Goal: Task Accomplishment & Management: Manage account settings

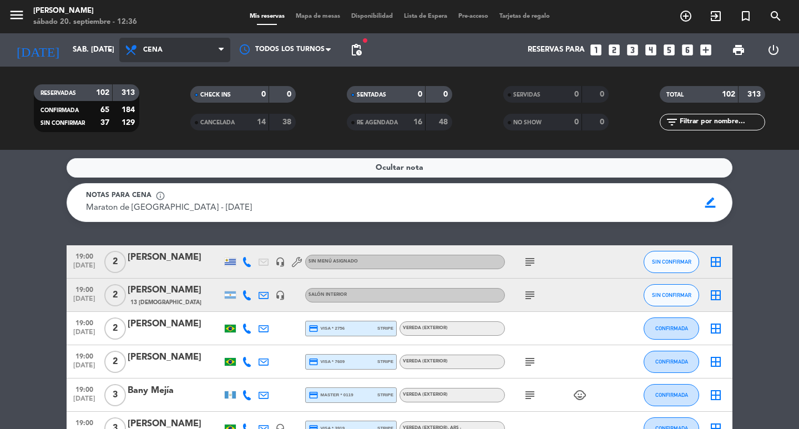
click at [140, 57] on span "Cena" at bounding box center [174, 50] width 111 height 24
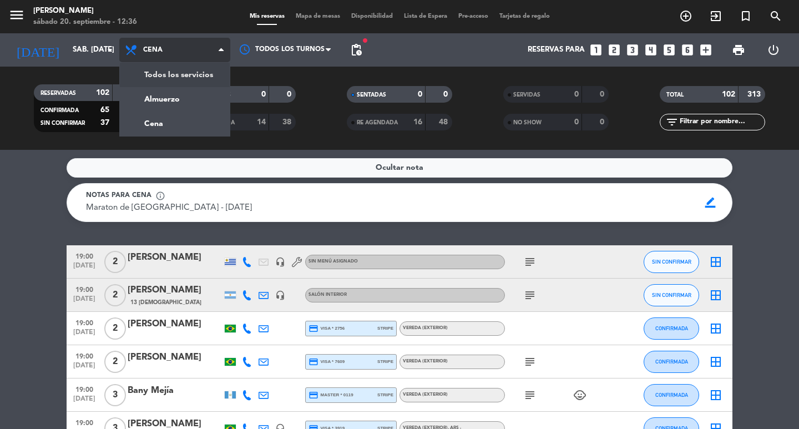
click at [151, 69] on div "menu [PERSON_NAME] 20. septiembre - 12:36 Mis reservas Mapa de mesas Disponibil…" at bounding box center [399, 75] width 799 height 150
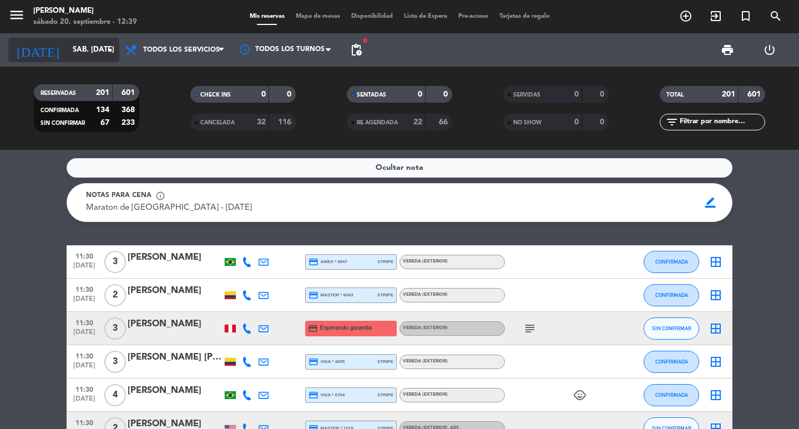
click at [83, 56] on input "sáb. [DATE]" at bounding box center [116, 50] width 98 height 20
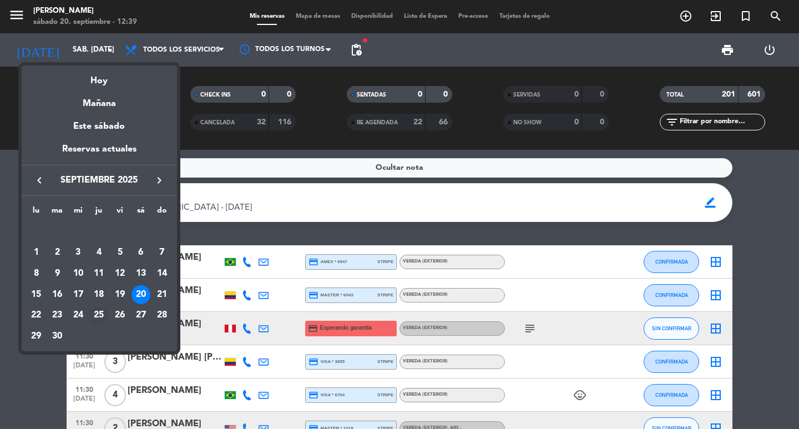
click at [98, 318] on div "25" at bounding box center [98, 315] width 19 height 19
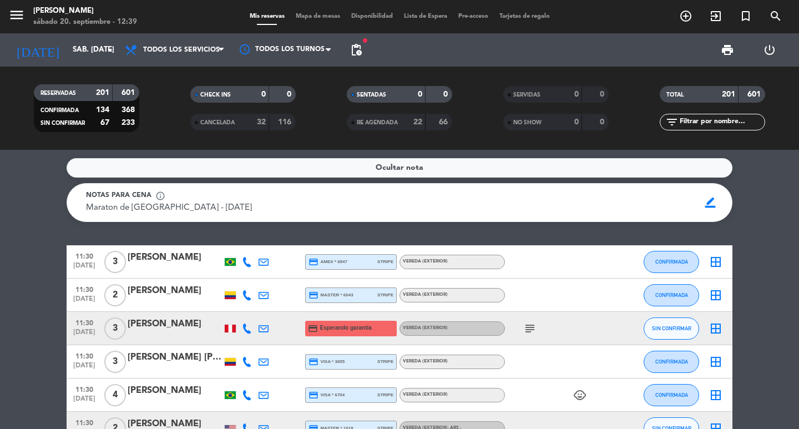
type input "[DEMOGRAPHIC_DATA] [DATE]"
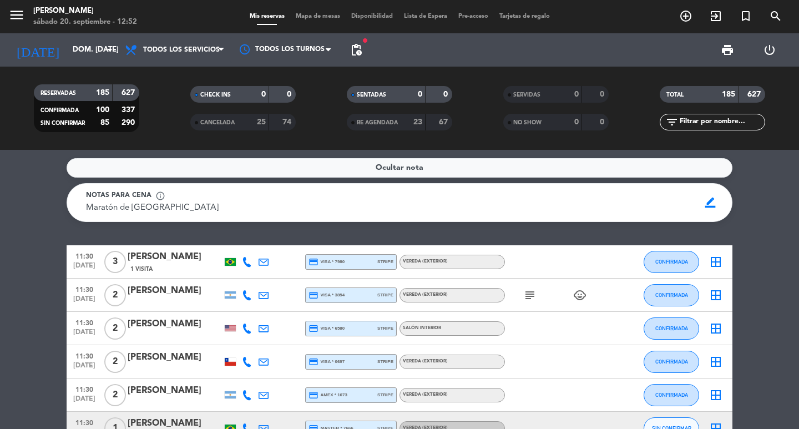
click at [365, 50] on span "pending_actions" at bounding box center [356, 50] width 22 height 22
click at [712, 124] on input "text" at bounding box center [722, 122] width 86 height 12
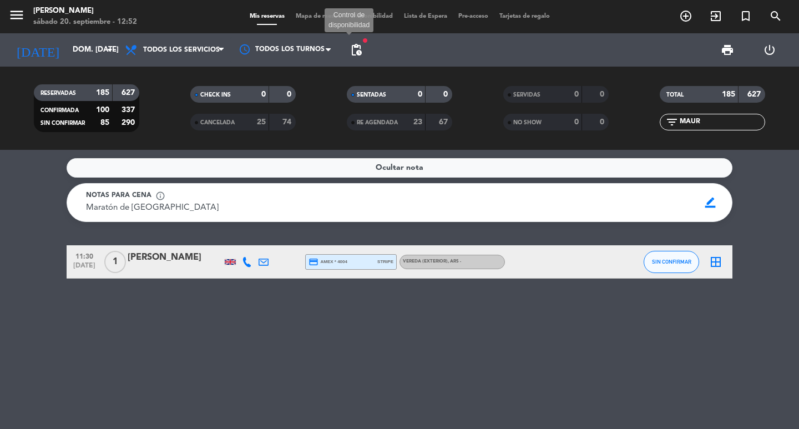
type input "MAUR"
click at [360, 49] on span "pending_actions" at bounding box center [356, 49] width 13 height 13
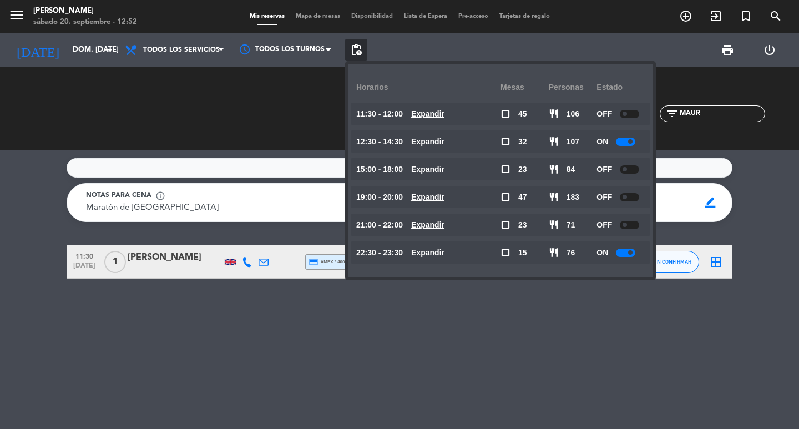
click at [181, 265] on div "[PERSON_NAME]" at bounding box center [175, 257] width 94 height 14
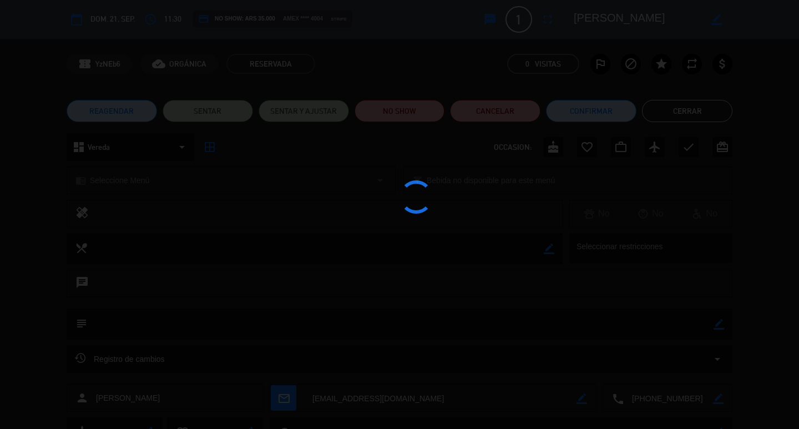
click at [550, 22] on div at bounding box center [399, 214] width 799 height 429
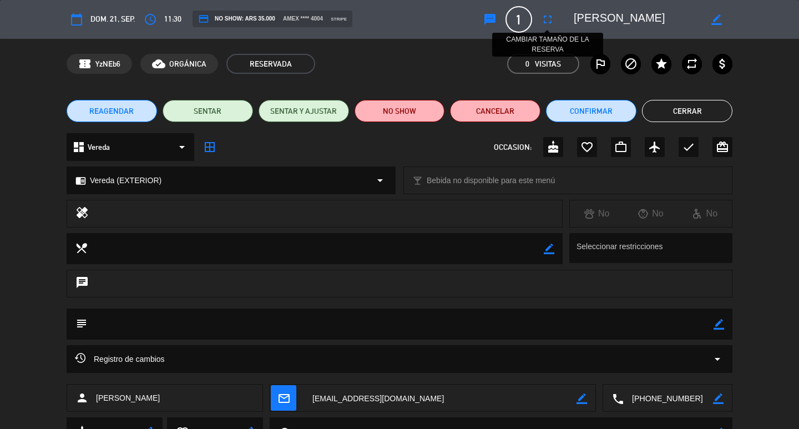
click at [545, 21] on icon "fullscreen" at bounding box center [547, 19] width 13 height 13
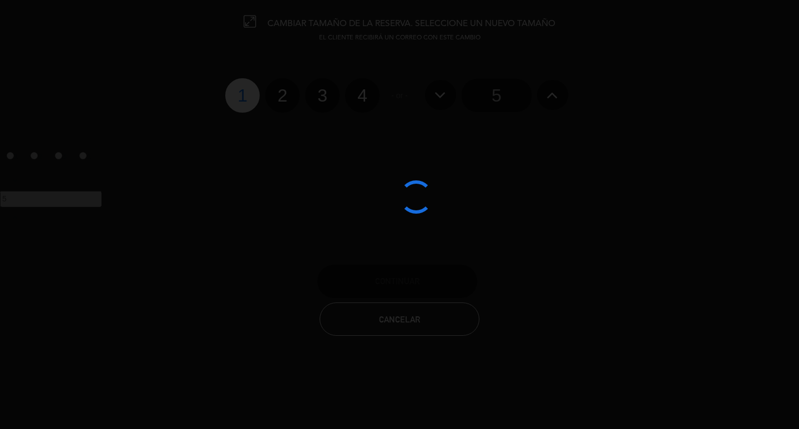
click at [264, 120] on div at bounding box center [399, 214] width 799 height 429
click at [275, 121] on div at bounding box center [399, 214] width 799 height 429
click at [282, 121] on div at bounding box center [399, 214] width 799 height 429
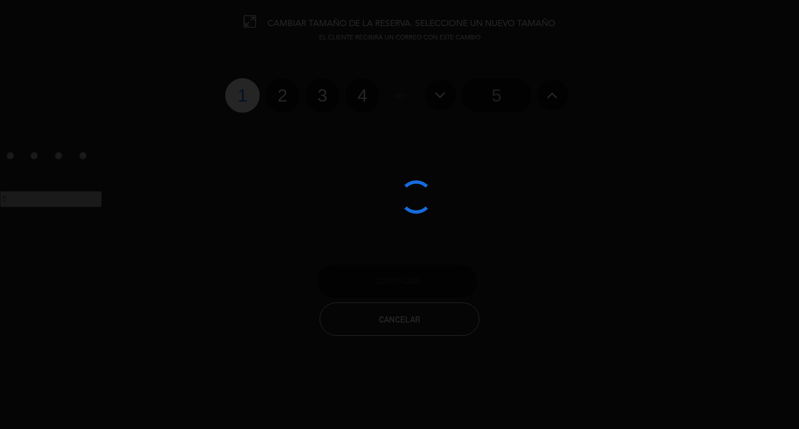
click at [282, 121] on div at bounding box center [399, 214] width 799 height 429
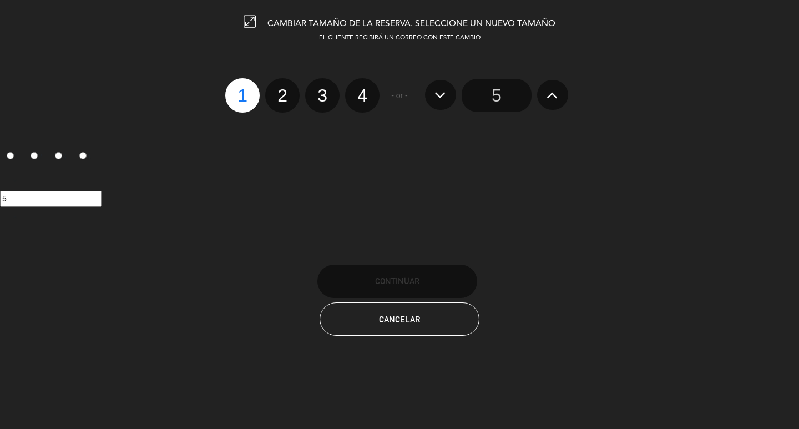
click at [282, 113] on label "2" at bounding box center [282, 95] width 34 height 34
click at [282, 89] on input "2" at bounding box center [280, 85] width 7 height 7
radio input "true"
radio input "false"
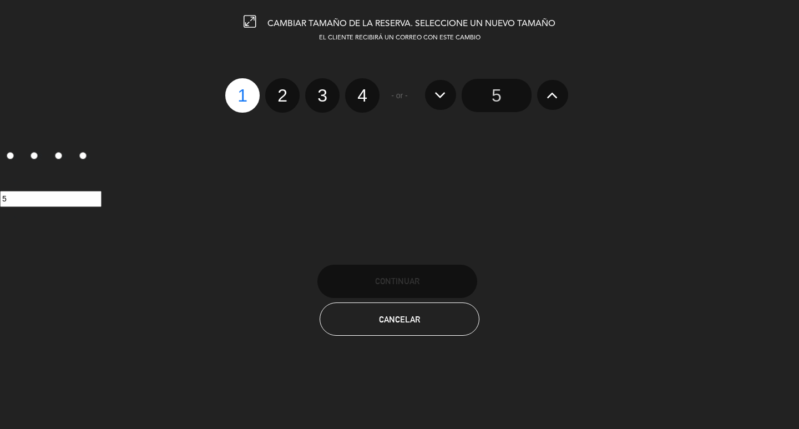
radio input "false"
radio input "true"
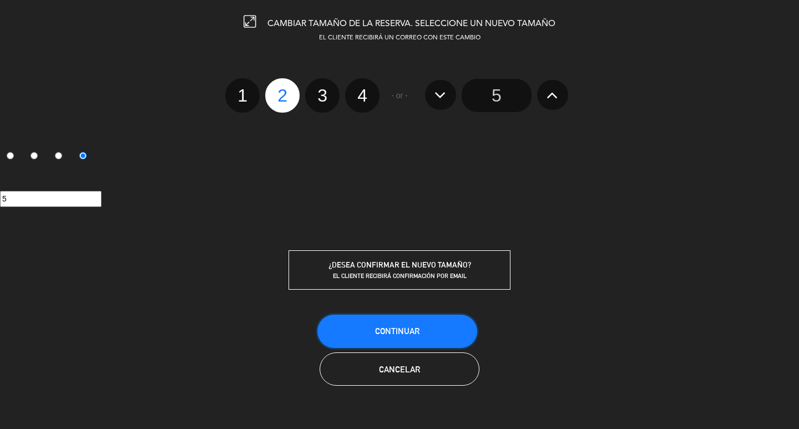
drag, startPoint x: 363, startPoint y: 386, endPoint x: 361, endPoint y: 284, distance: 101.6
click at [366, 348] on button "Continuar" at bounding box center [397, 331] width 160 height 33
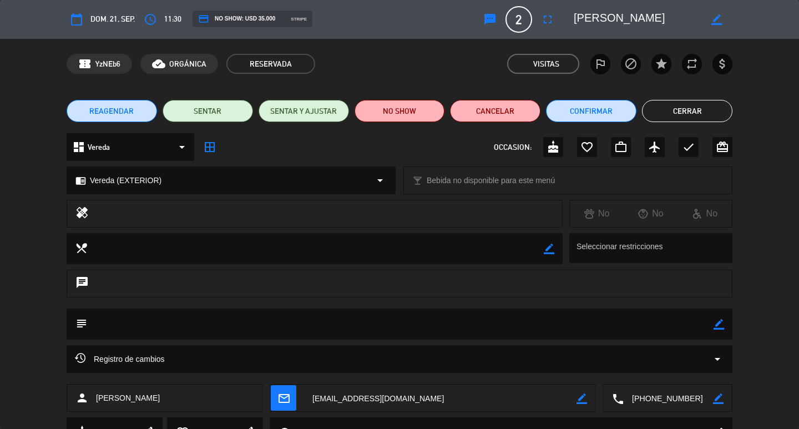
click at [663, 112] on button "Cerrar" at bounding box center [687, 111] width 90 height 22
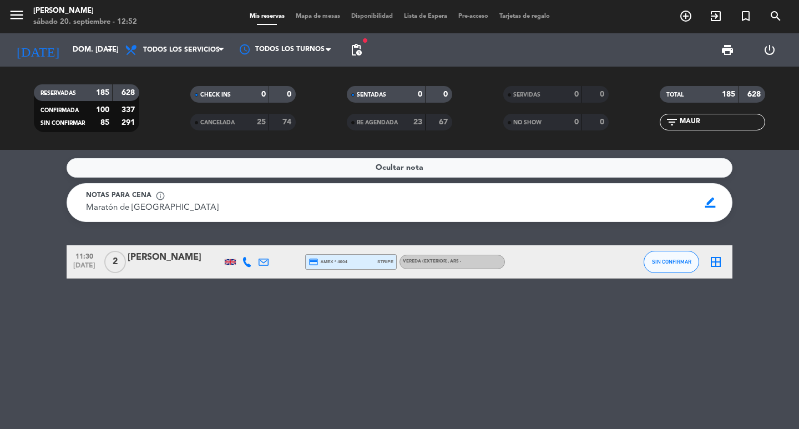
click at [170, 265] on div "Maurizio" at bounding box center [175, 257] width 94 height 14
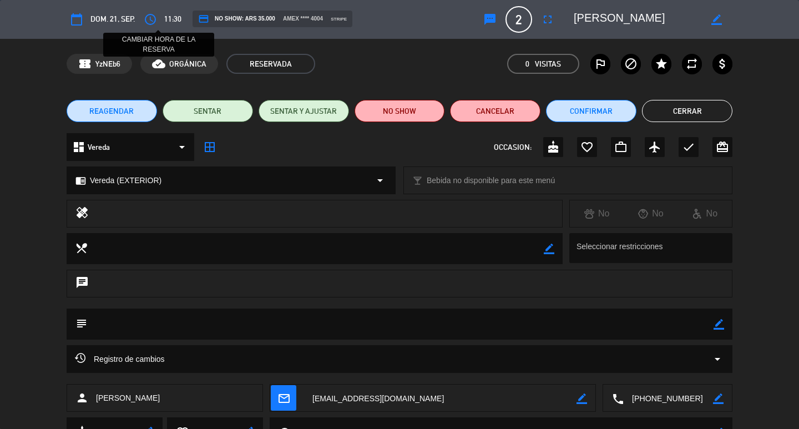
click at [157, 21] on icon "access_time" at bounding box center [150, 19] width 13 height 13
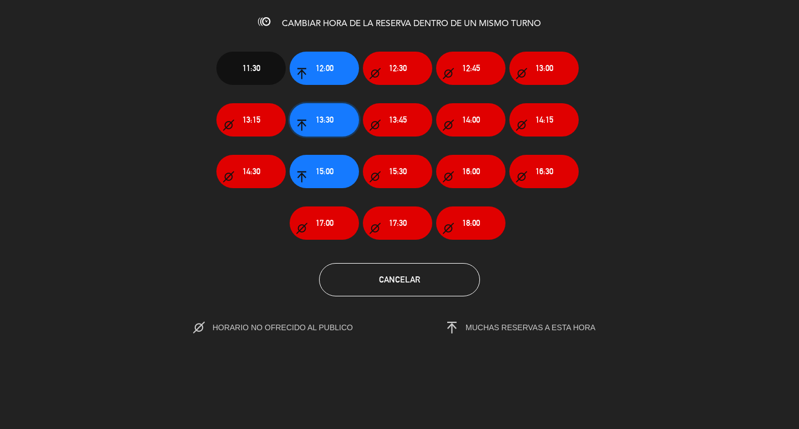
click at [325, 123] on span "13:30" at bounding box center [325, 119] width 18 height 13
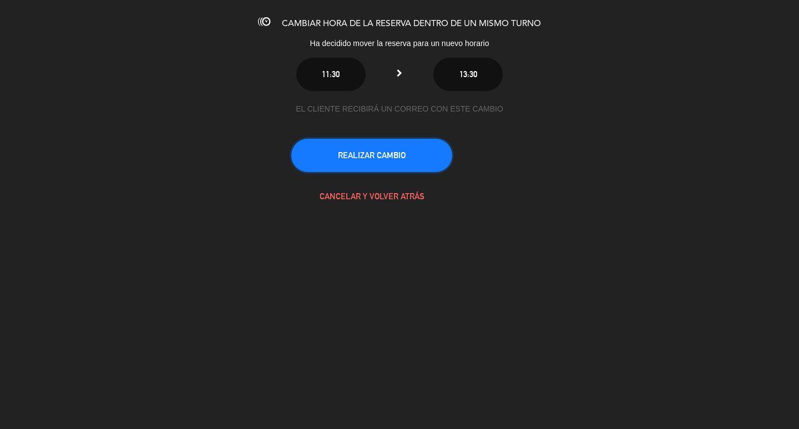
click at [378, 170] on button "REALIZAR CAMBIO" at bounding box center [371, 155] width 161 height 33
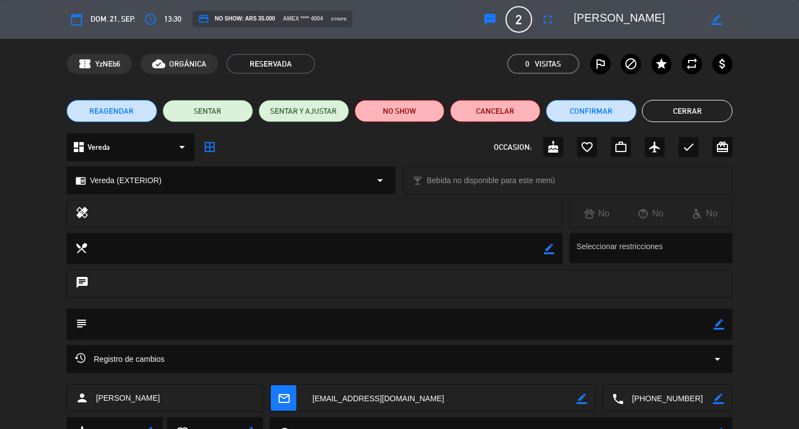
drag, startPoint x: 721, startPoint y: 325, endPoint x: 682, endPoint y: 325, distance: 38.3
click at [717, 323] on icon "border_color" at bounding box center [719, 324] width 11 height 11
click at [604, 322] on textarea at bounding box center [400, 324] width 626 height 31
type textarea "confirmada/EXTERIOR"
click at [720, 325] on icon at bounding box center [719, 324] width 11 height 11
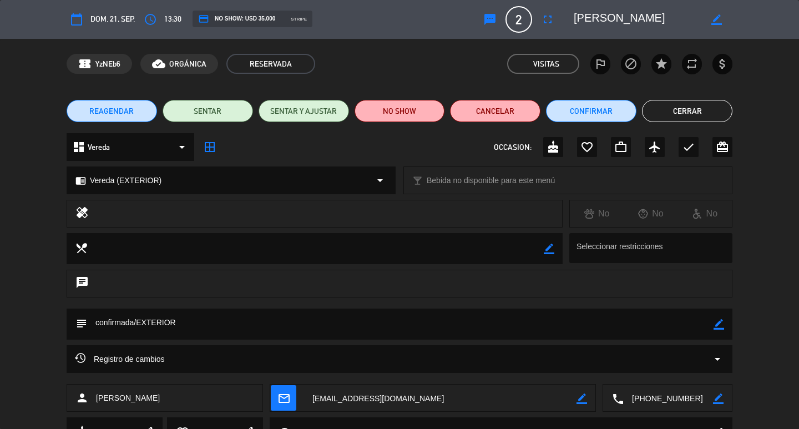
click at [602, 94] on div "REAGENDAR SENTAR SENTAR Y AJUSTAR NO SHOW Cancelar Confirmar Cerrar" at bounding box center [399, 111] width 799 height 44
click at [601, 114] on button "Confirmar" at bounding box center [591, 111] width 90 height 22
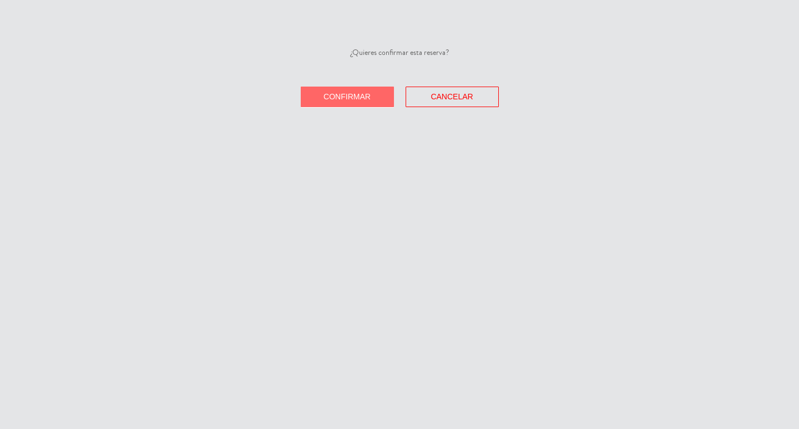
click at [332, 101] on span "Confirmar" at bounding box center [346, 96] width 47 height 9
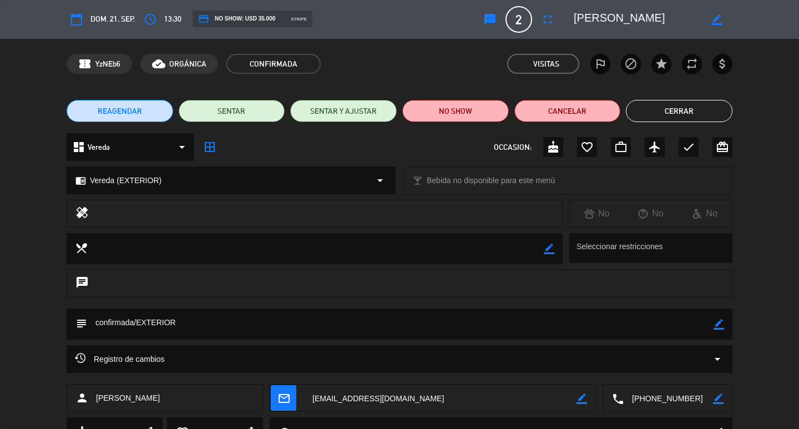
click at [671, 113] on button "Cerrar" at bounding box center [679, 111] width 107 height 22
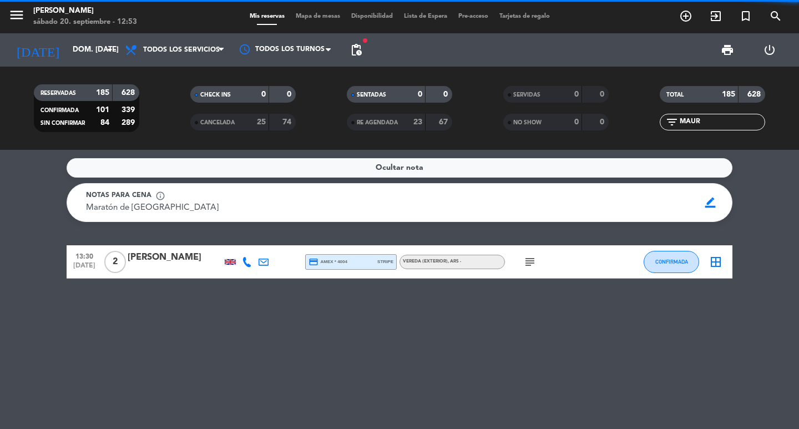
click at [260, 264] on div at bounding box center [263, 261] width 17 height 33
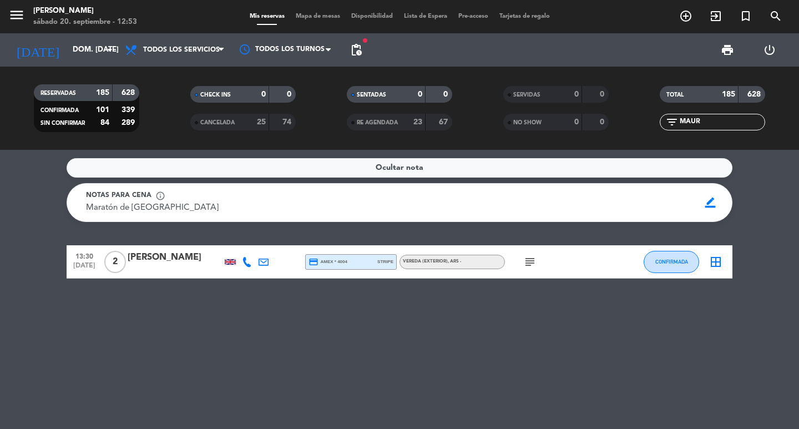
click at [262, 264] on icon at bounding box center [264, 262] width 10 height 10
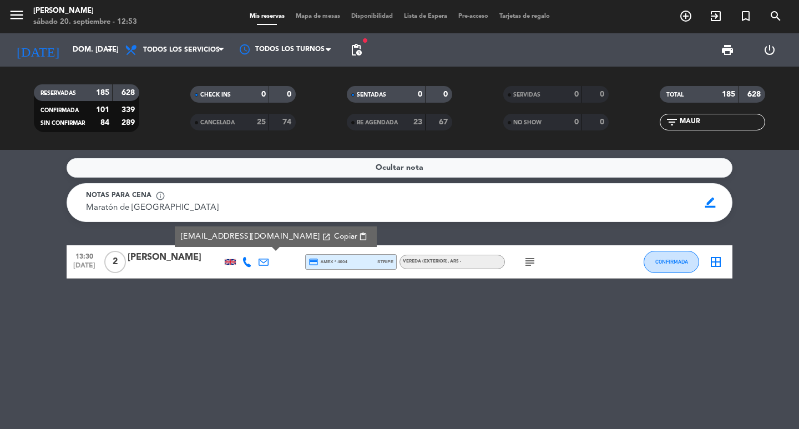
click at [524, 269] on icon "subject" at bounding box center [529, 261] width 13 height 13
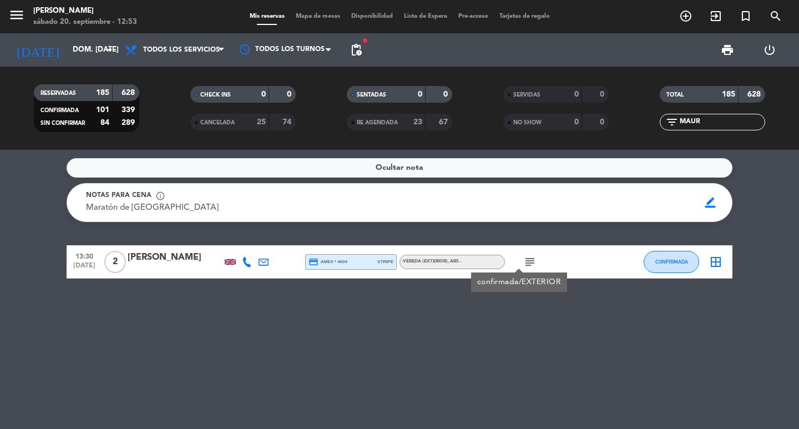
click at [472, 349] on div "Ocultar nota Notas para cena info_outline Maratón de Buenos Aires Maratón de Bu…" at bounding box center [399, 289] width 799 height 279
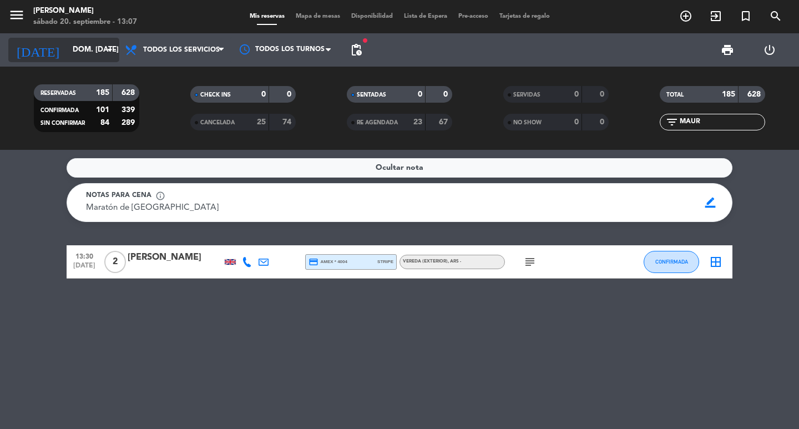
click at [69, 54] on input "dom. 21 sep." at bounding box center [116, 50] width 98 height 20
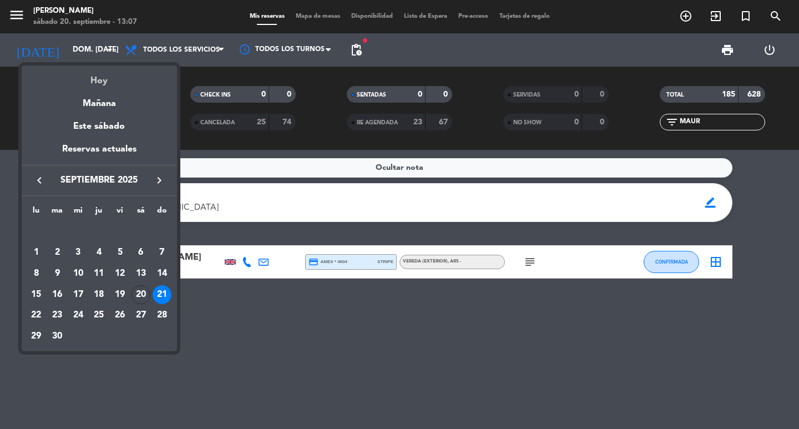
click at [88, 80] on div "Hoy" at bounding box center [99, 76] width 155 height 23
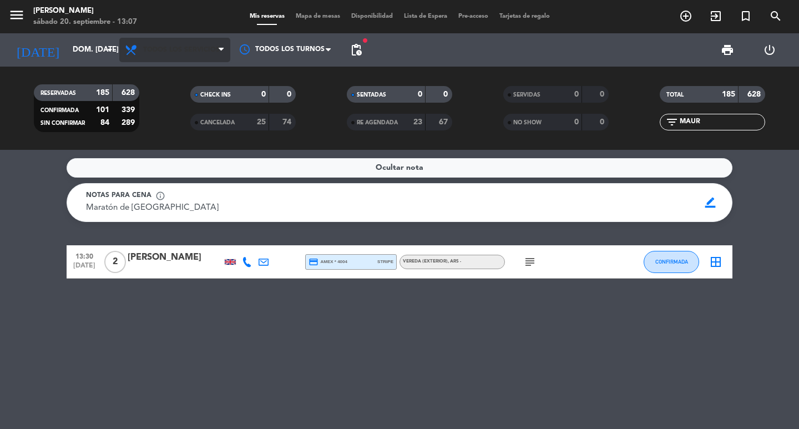
type input "sáb. [DATE]"
click at [166, 48] on span "Todos los servicios" at bounding box center [181, 50] width 77 height 8
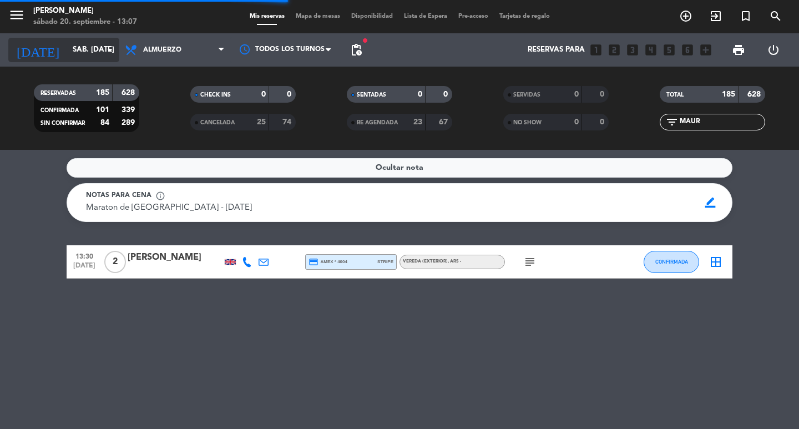
drag, startPoint x: 161, startPoint y: 90, endPoint x: 119, endPoint y: 42, distance: 64.1
click at [156, 85] on div "menu Don Julio sábado 20. septiembre - 13:07 Mis reservas Mapa de mesas Disponi…" at bounding box center [399, 75] width 799 height 150
